Goal: Task Accomplishment & Management: Complete application form

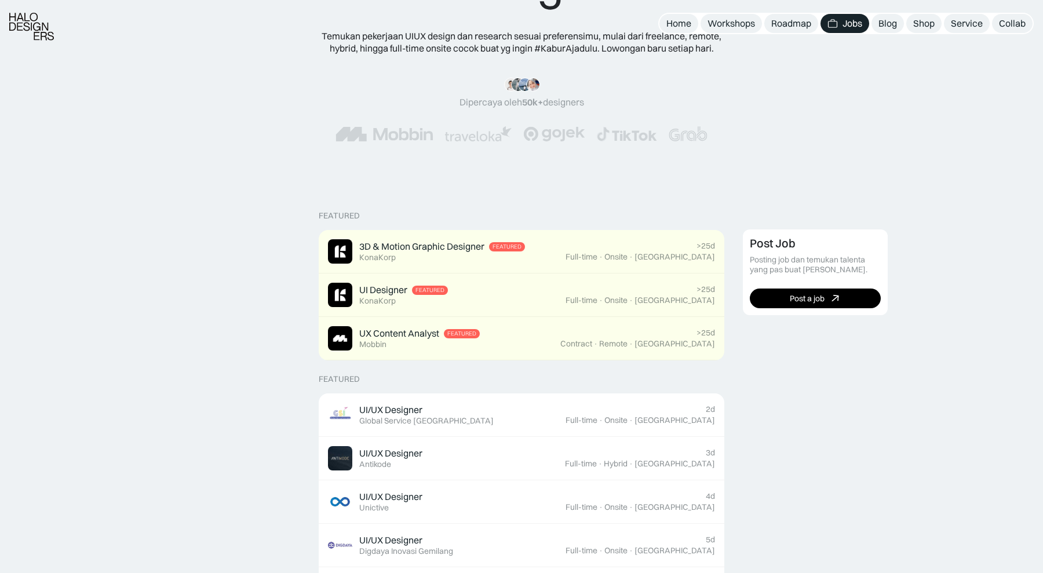
scroll to position [105, 0]
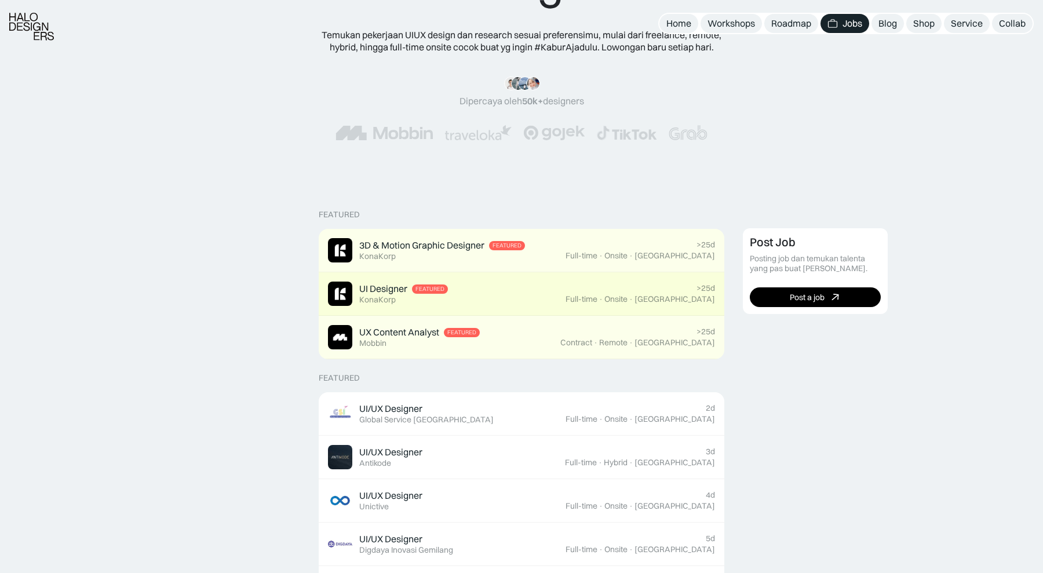
click at [403, 307] on link "UI Designer Featured KonaKorp >25d Full-time · Onsite · Jakarta" at bounding box center [522, 293] width 406 height 43
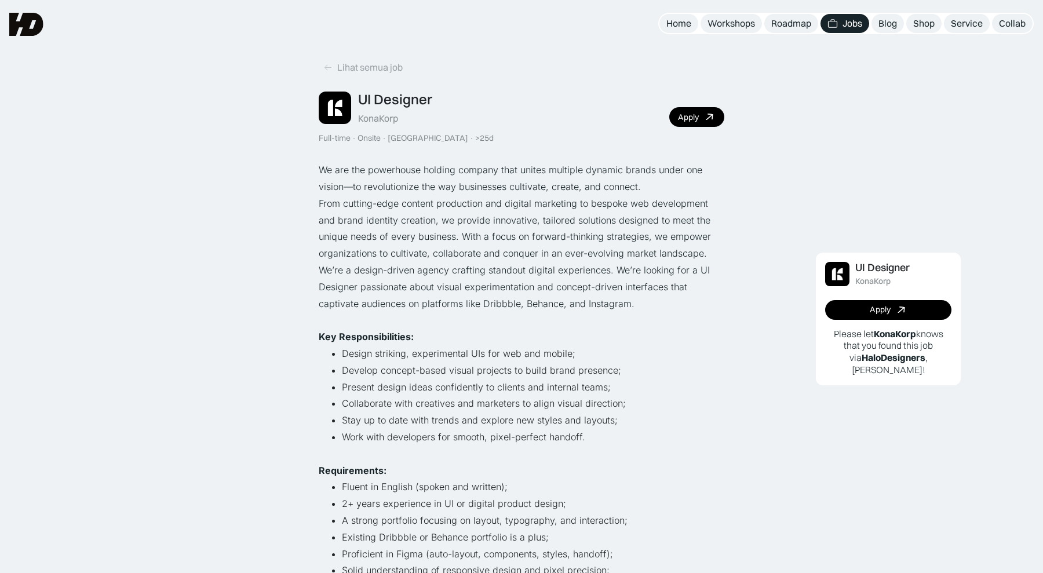
click at [385, 118] on div "KonaKorp" at bounding box center [378, 118] width 40 height 12
copy div "KonaKorp"
click at [696, 121] on div "Apply" at bounding box center [688, 117] width 21 height 10
copy div "KonaKorp"
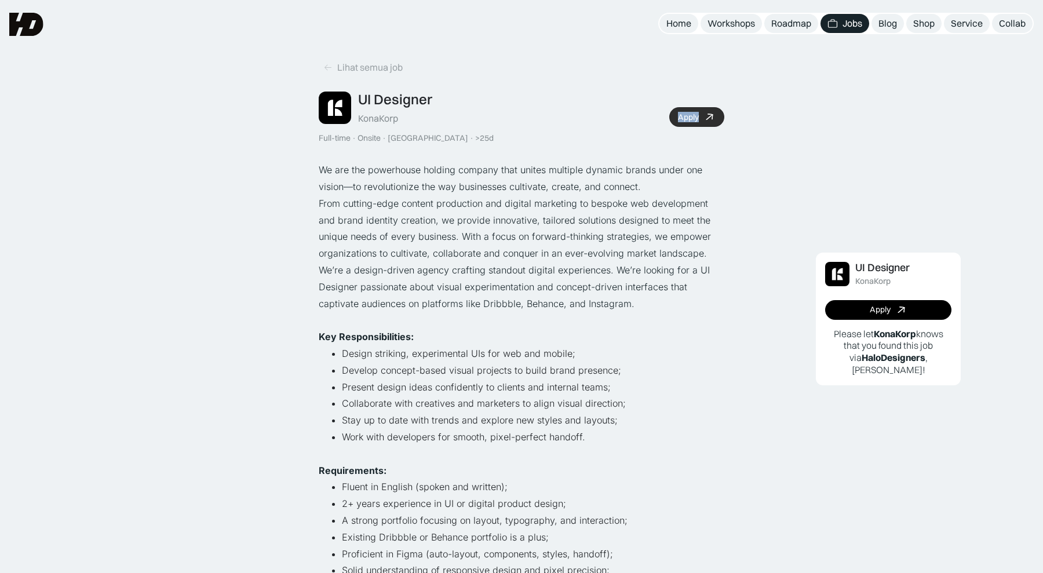
copy div "Apply"
click at [708, 117] on icon at bounding box center [709, 117] width 17 height 17
click at [368, 112] on div "KonaKorp" at bounding box center [378, 118] width 40 height 12
copy div "KonaKorp"
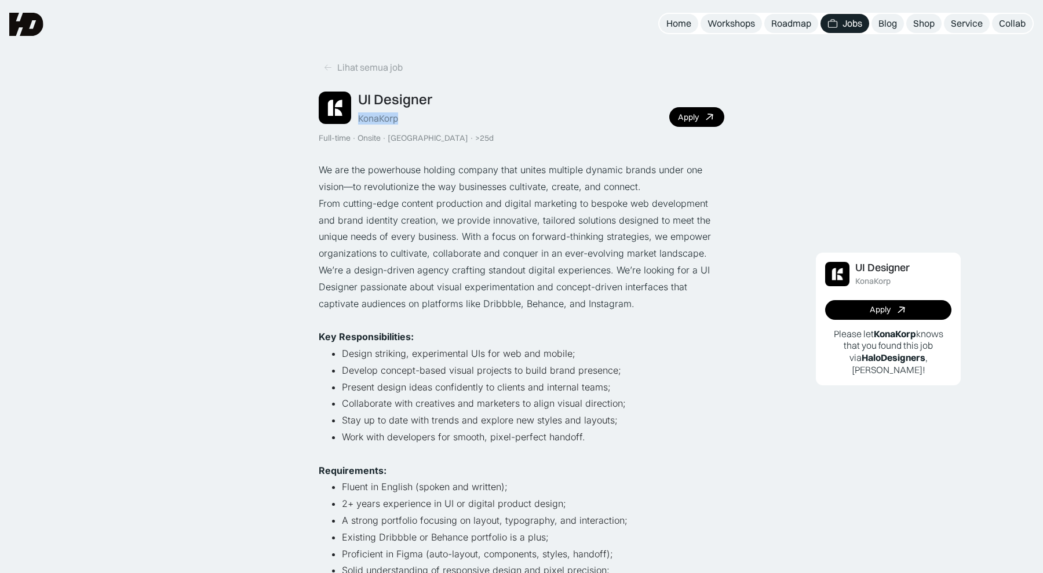
click at [475, 145] on div "Lihat semua job UI Designer KonaKorp Full-time · Onsite · Jakarta · >25d Apply …" at bounding box center [522, 359] width 406 height 673
click at [381, 60] on link "Lihat semua job" at bounding box center [363, 67] width 89 height 19
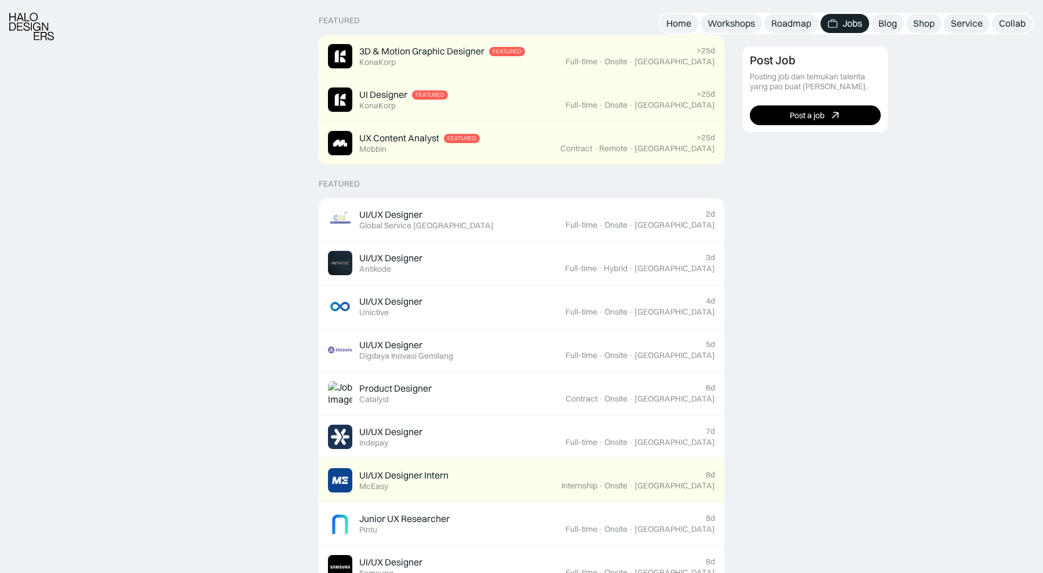
scroll to position [303, 0]
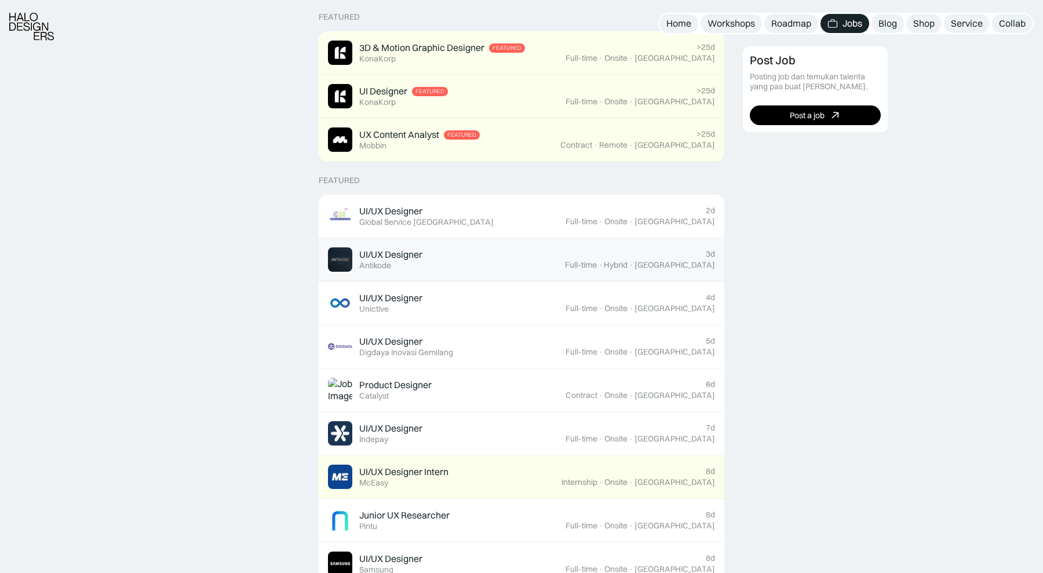
click at [565, 250] on div "UI/UX Designer Featured Antikode" at bounding box center [446, 260] width 237 height 24
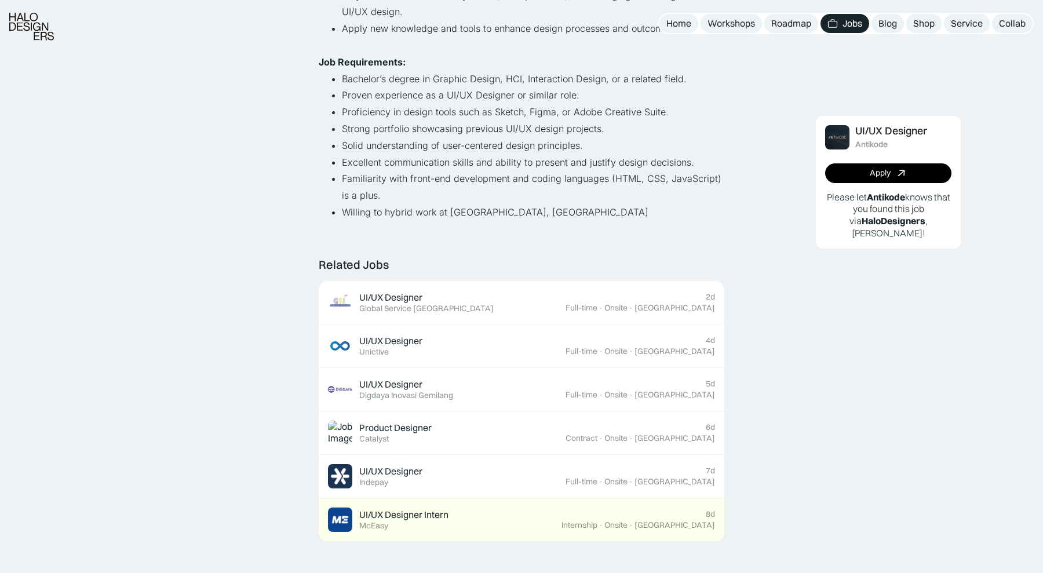
scroll to position [476, 0]
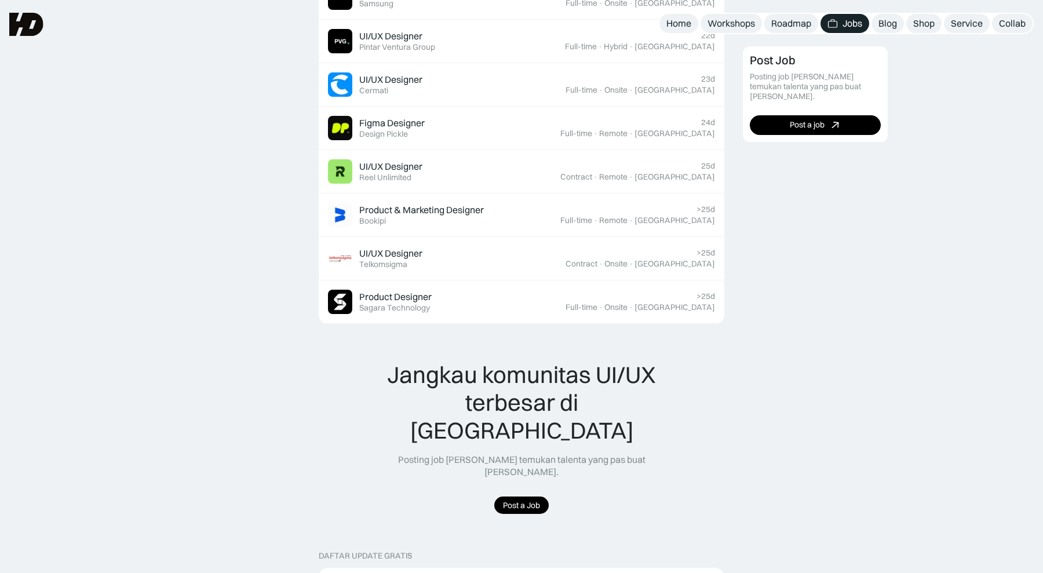
scroll to position [860, 0]
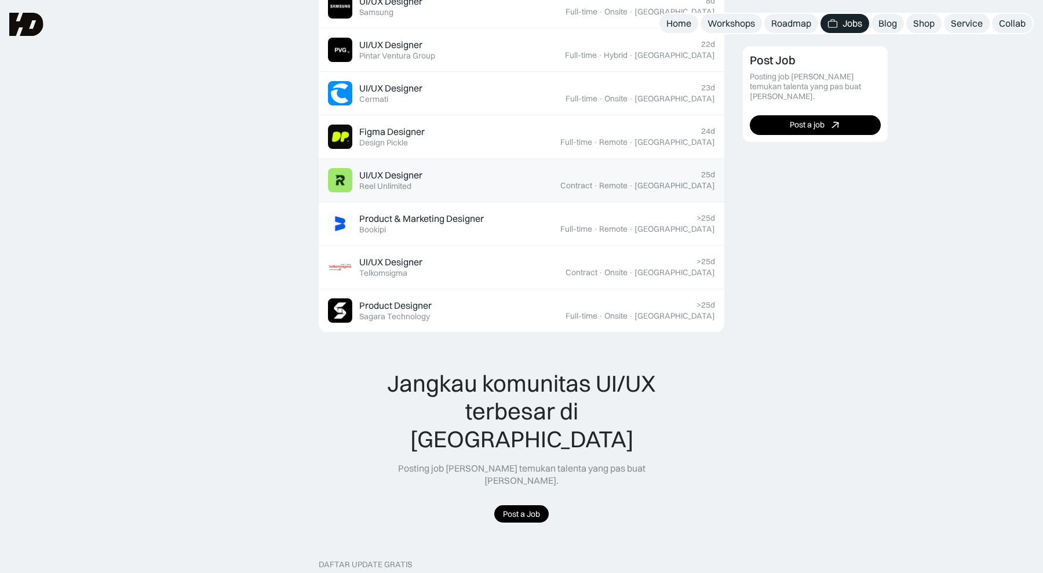
click at [592, 189] on div "Contract" at bounding box center [577, 186] width 32 height 10
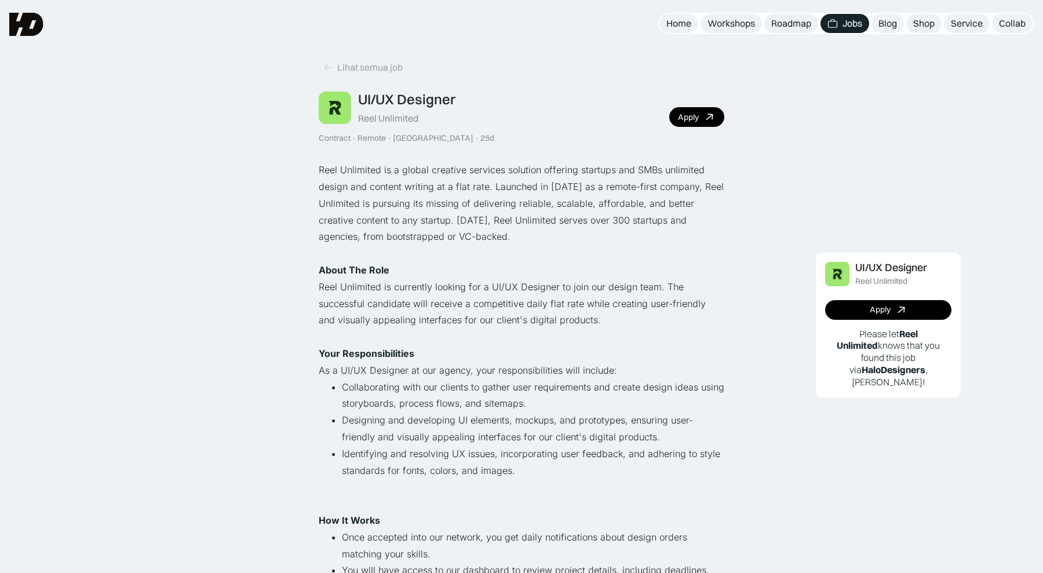
click at [390, 118] on div "Reel Unlimited" at bounding box center [388, 118] width 60 height 12
